Goal: Navigation & Orientation: Find specific page/section

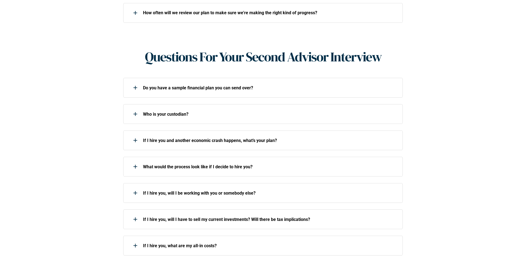
scroll to position [432, 0]
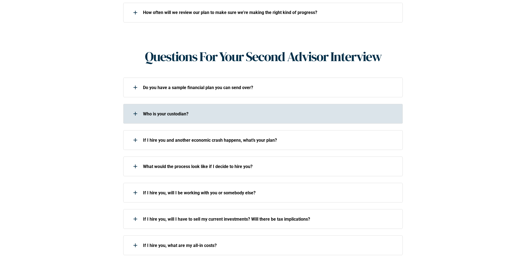
click at [175, 108] on div "Who is your custodian?" at bounding box center [259, 113] width 272 height 11
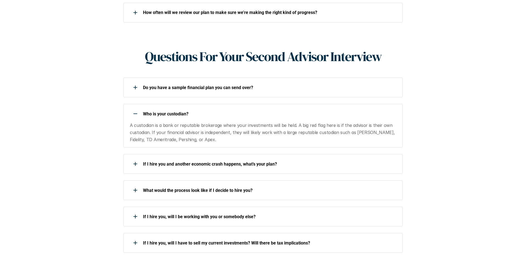
click at [175, 108] on div "Who is your custodian?" at bounding box center [259, 113] width 272 height 11
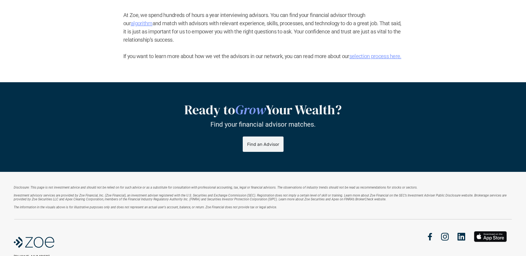
scroll to position [756, 0]
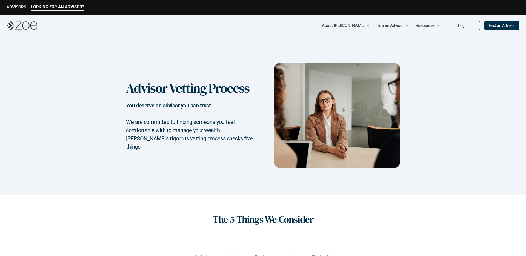
click at [17, 7] on p "ADVISORS" at bounding box center [17, 7] width 20 height 5
